Goal: Find specific page/section

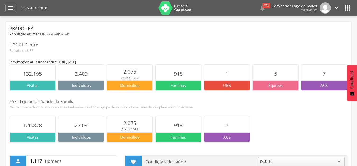
click at [163, 8] on img at bounding box center [175, 7] width 34 height 13
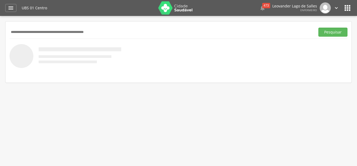
click at [96, 32] on input "text" at bounding box center [162, 32] width 304 height 9
drag, startPoint x: 45, startPoint y: 33, endPoint x: 0, endPoint y: 32, distance: 44.5
click at [0, 32] on div " Supervisão  Distritos  Ubs Coordenador: - Prado / BA Intervalo de Tempo  S…" at bounding box center [178, 99] width 357 height 166
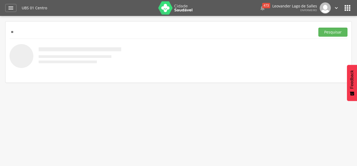
type input "*"
click at [319, 28] on button "Pesquisar" at bounding box center [333, 32] width 29 height 9
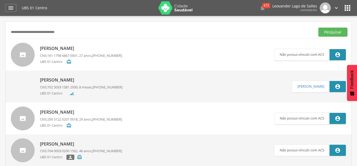
drag, startPoint x: 84, startPoint y: 30, endPoint x: 0, endPoint y: 27, distance: 84.0
click at [0, 27] on div " Supervisão  Distritos  Ubs Coordenador: - Prado / BA Intervalo de Tempo  S…" at bounding box center [178, 99] width 357 height 166
paste input "text"
click at [319, 28] on button "Pesquisar" at bounding box center [333, 32] width 29 height 9
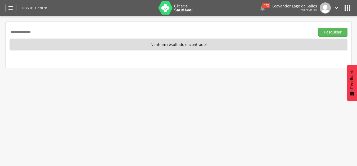
drag, startPoint x: 53, startPoint y: 29, endPoint x: 0, endPoint y: 30, distance: 53.3
click at [0, 30] on div " Supervisão  Distritos  Ubs Coordenador: - Prado / BA Intervalo de Tempo  S…" at bounding box center [178, 99] width 357 height 166
click at [319, 28] on button "Pesquisar" at bounding box center [333, 32] width 29 height 9
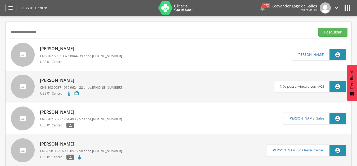
drag, startPoint x: 56, startPoint y: 33, endPoint x: 0, endPoint y: 33, distance: 56.2
click at [0, 33] on div " Supervisão  Distritos  Ubs Coordenador: - Prado / BA Intervalo de Tempo  S…" at bounding box center [178, 99] width 357 height 166
click at [319, 28] on button "Pesquisar" at bounding box center [333, 32] width 29 height 9
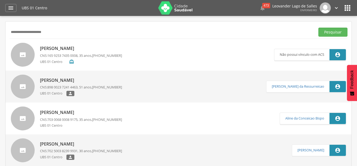
click at [22, 33] on input "**********" at bounding box center [162, 32] width 304 height 9
type input "**********"
click at [319, 28] on button "Pesquisar" at bounding box center [333, 32] width 29 height 9
drag, startPoint x: 60, startPoint y: 34, endPoint x: 0, endPoint y: 34, distance: 59.9
click at [0, 34] on div " Supervisão  Distritos  Ubs Coordenador: - Prado / BA Intervalo de Tempo  S…" at bounding box center [178, 99] width 357 height 166
